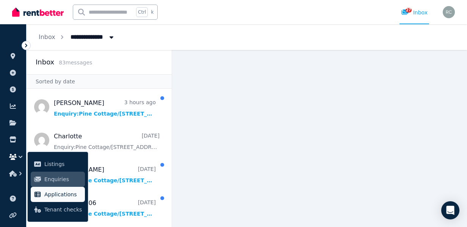
click at [56, 193] on span "Applications" at bounding box center [63, 194] width 38 height 9
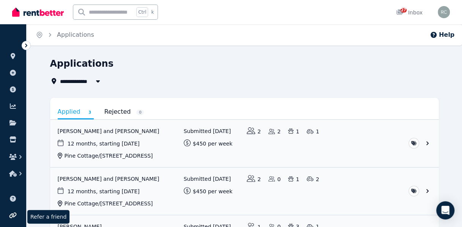
click at [12, 217] on icon at bounding box center [13, 215] width 8 height 6
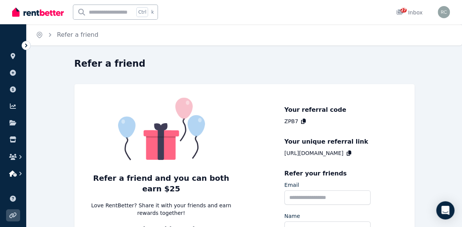
click at [14, 173] on icon "button" at bounding box center [13, 174] width 8 height 6
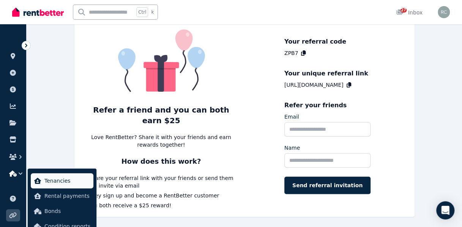
scroll to position [75, 0]
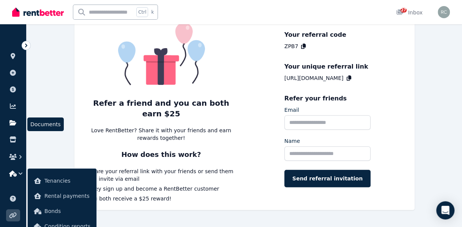
click at [14, 124] on icon at bounding box center [12, 122] width 7 height 5
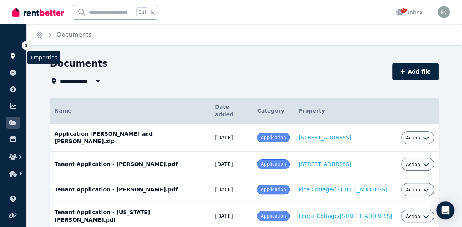
click at [12, 60] on link at bounding box center [13, 56] width 14 height 12
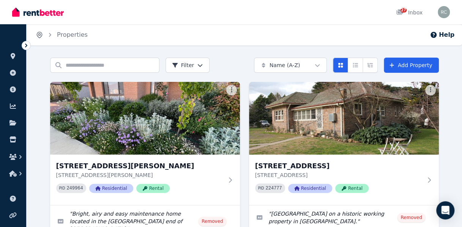
click at [38, 33] on icon "Breadcrumb" at bounding box center [40, 35] width 8 height 8
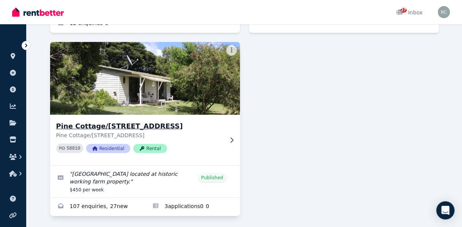
click at [145, 121] on h3 "Pine Cottage/[STREET_ADDRESS]" at bounding box center [139, 126] width 167 height 11
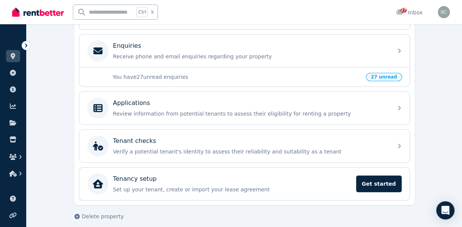
scroll to position [239, 0]
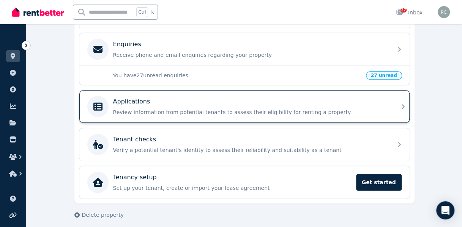
click at [136, 105] on div "Applications Review information from potential tenants to assess their eligibil…" at bounding box center [250, 106] width 275 height 19
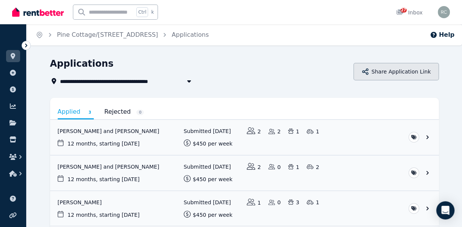
click at [391, 75] on button "Share Application Link" at bounding box center [395, 71] width 85 height 17
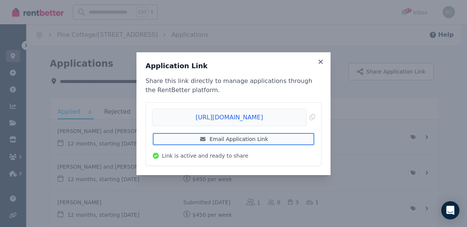
click at [251, 143] on link "Email Application Link" at bounding box center [233, 139] width 163 height 14
click at [256, 140] on link "Email Application Link" at bounding box center [233, 139] width 163 height 14
